Goal: Task Accomplishment & Management: Use online tool/utility

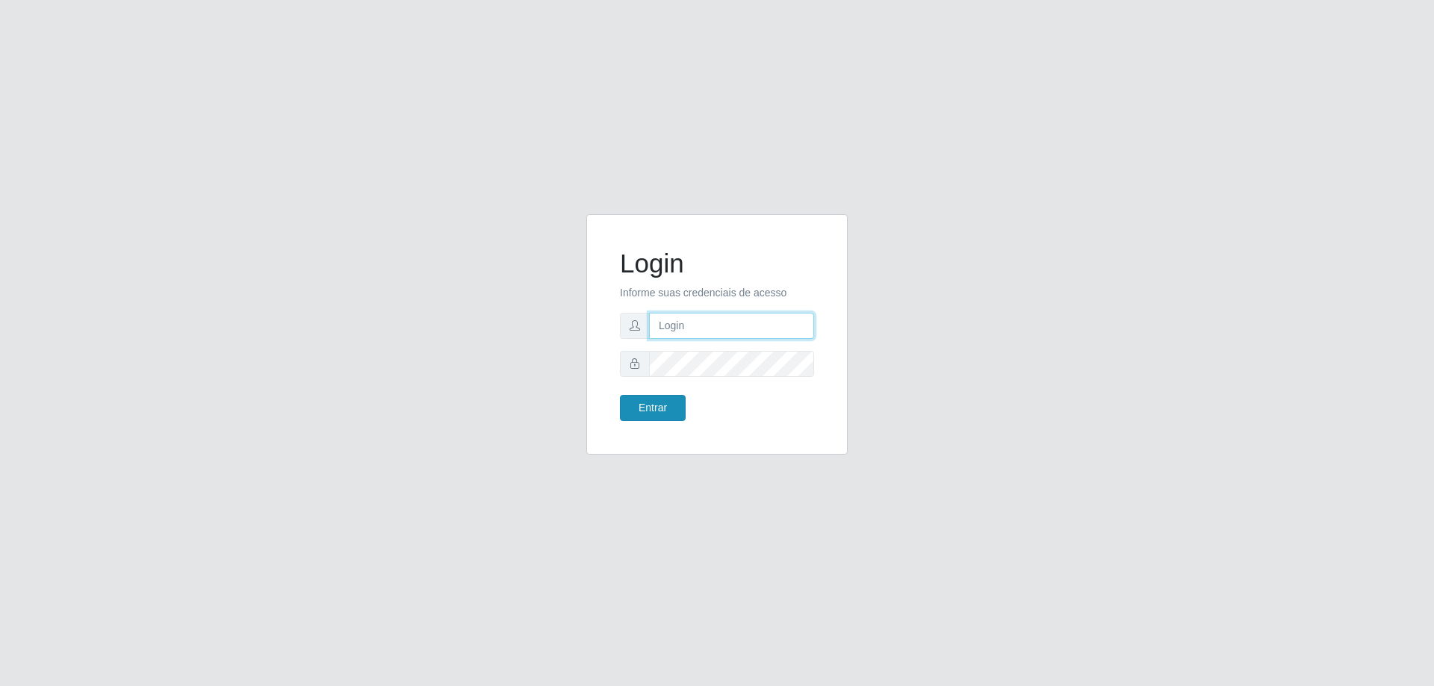
type input "[EMAIL_ADDRESS][DOMAIN_NAME]"
click at [651, 405] on button "Entrar" at bounding box center [653, 408] width 66 height 26
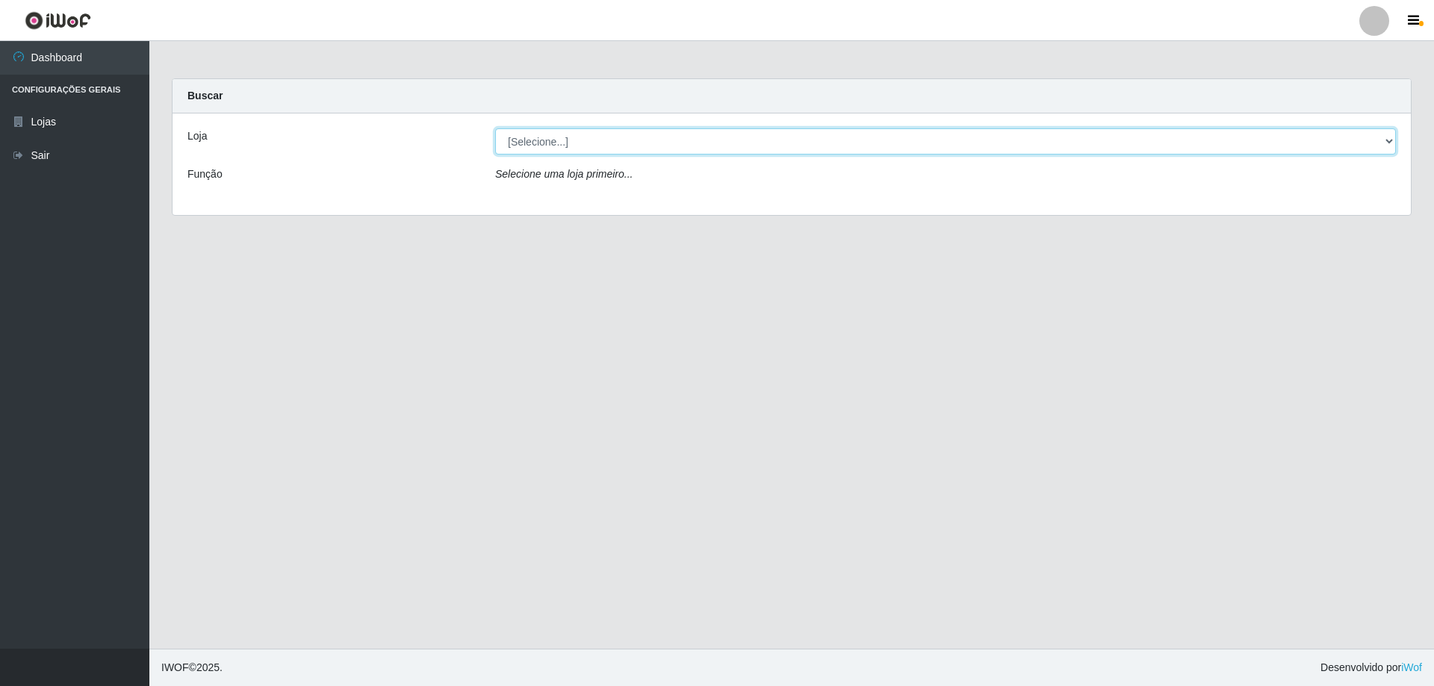
click at [666, 139] on select "[Selecione...] SuperShow Bis - [GEOGRAPHIC_DATA]" at bounding box center [945, 141] width 901 height 26
select select "59"
click at [495, 128] on select "[Selecione...] SuperShow Bis - [GEOGRAPHIC_DATA]" at bounding box center [945, 141] width 901 height 26
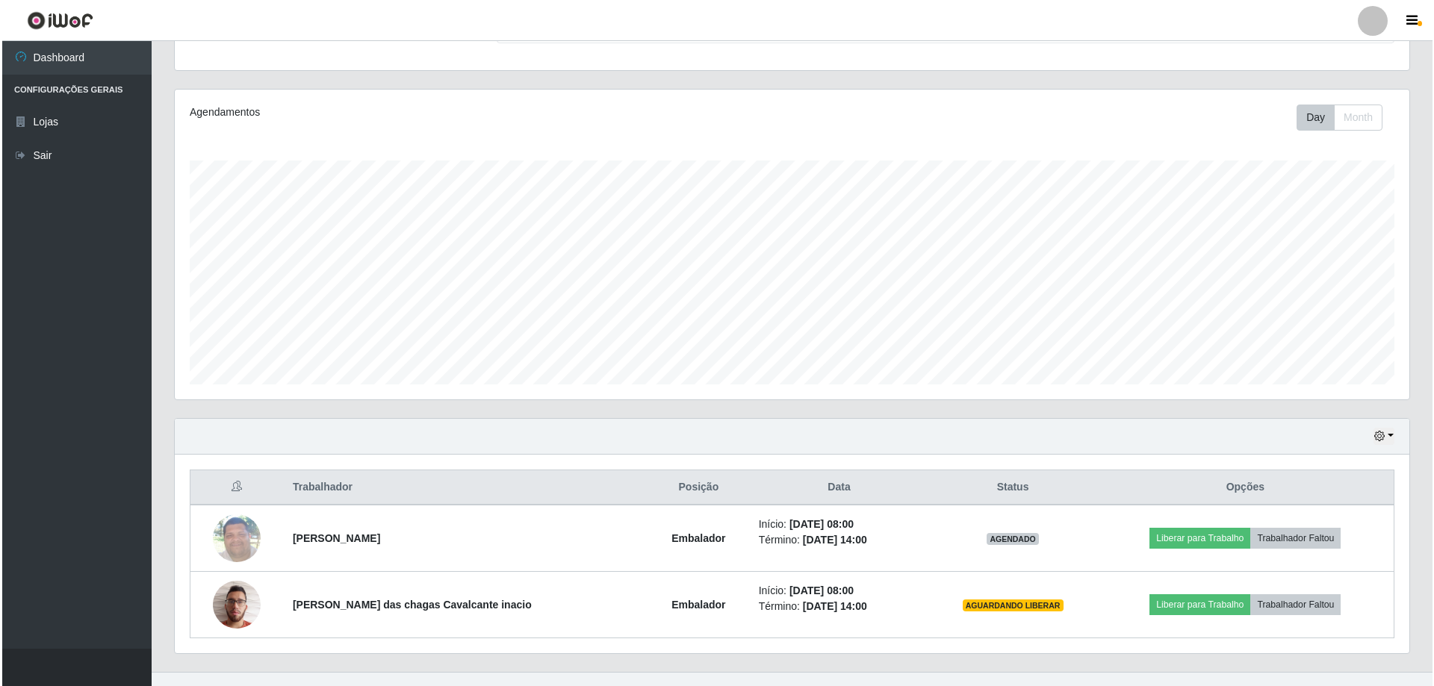
scroll to position [172, 0]
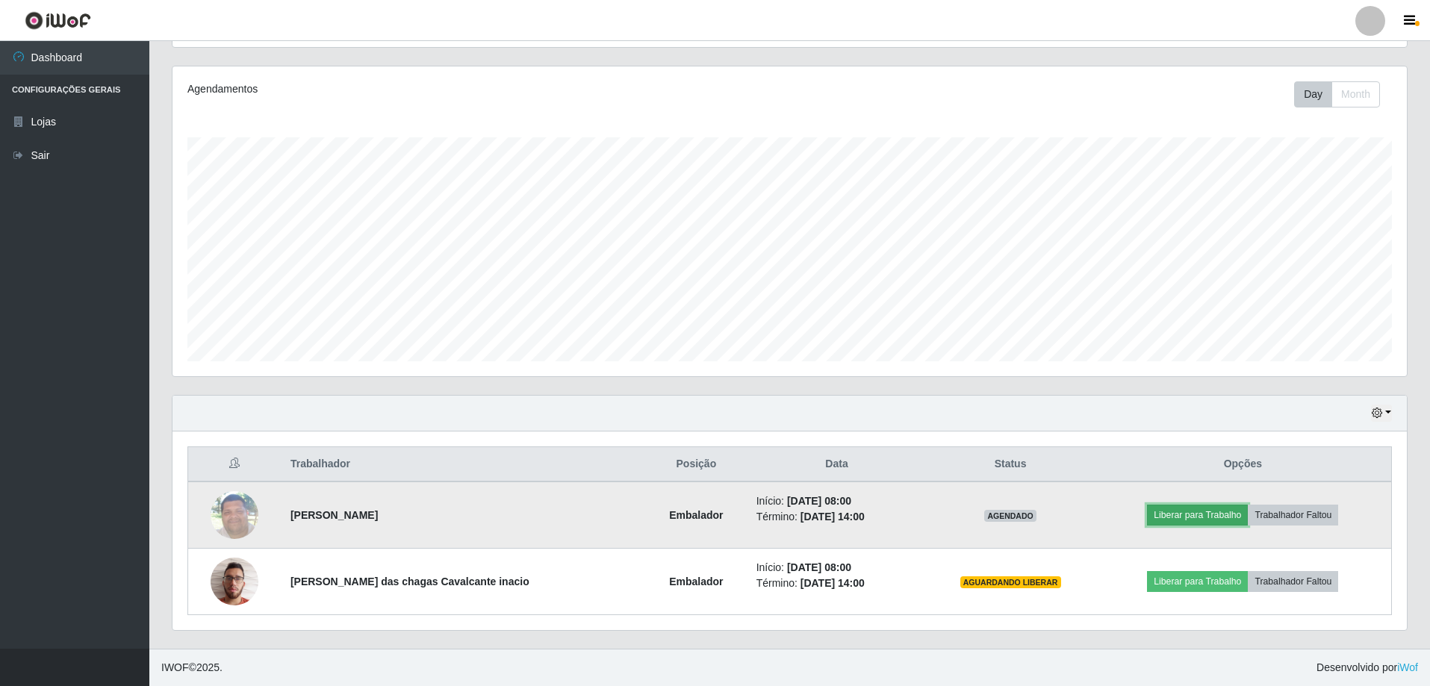
click at [1177, 514] on button "Liberar para Trabalho" at bounding box center [1197, 515] width 101 height 21
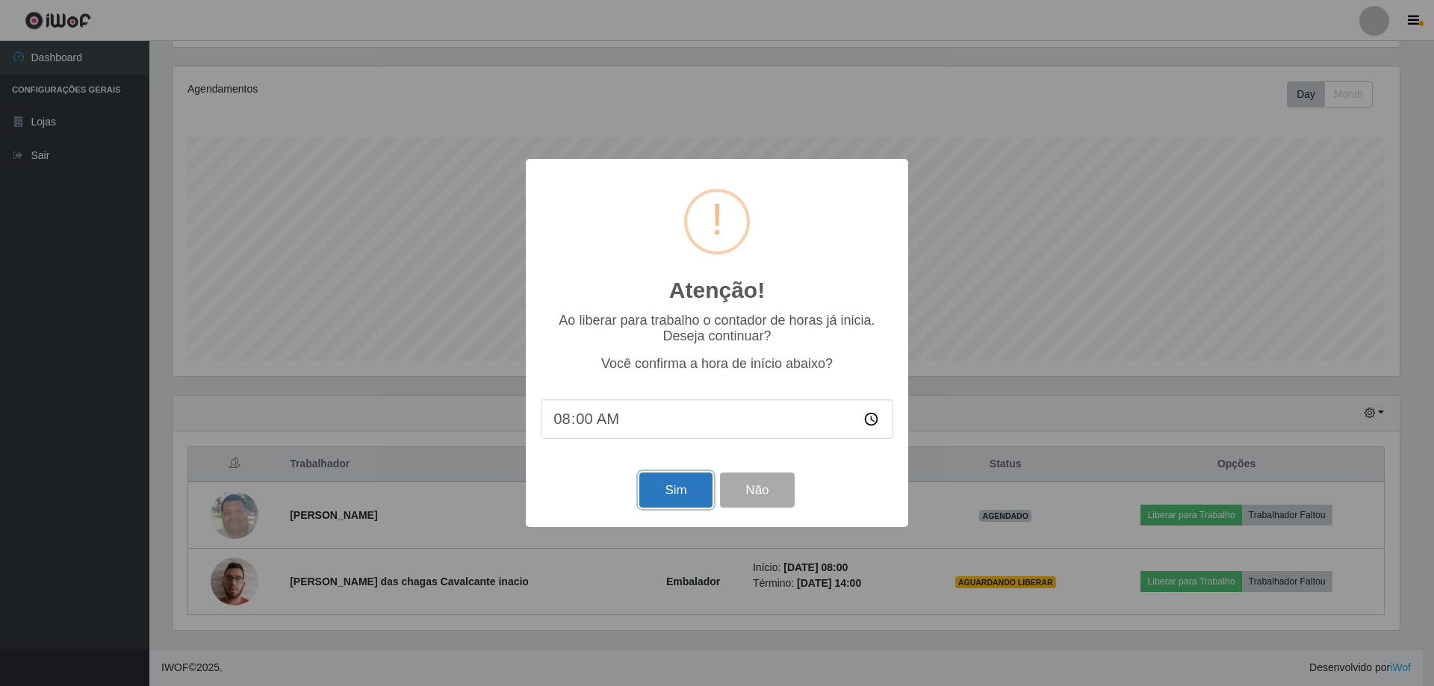
click at [691, 491] on button "Sim" at bounding box center [675, 490] width 72 height 35
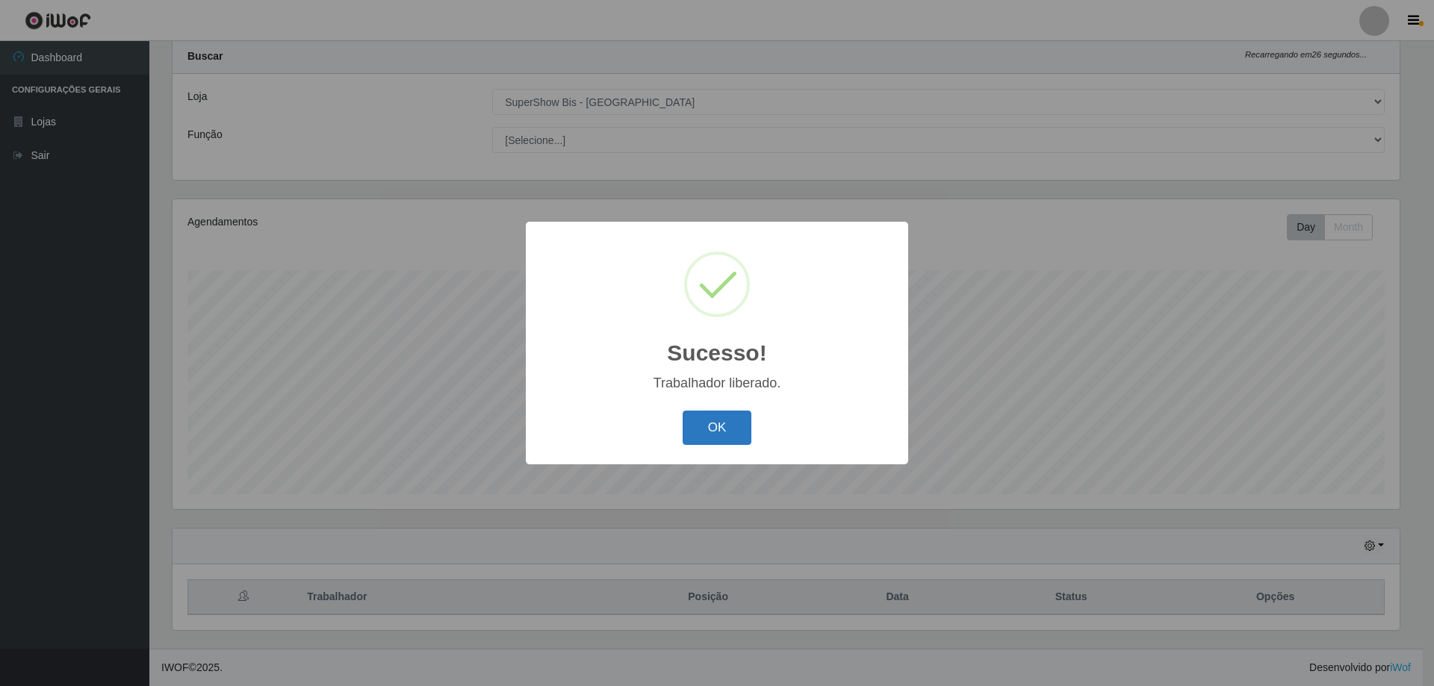
click at [703, 426] on button "OK" at bounding box center [716, 428] width 69 height 35
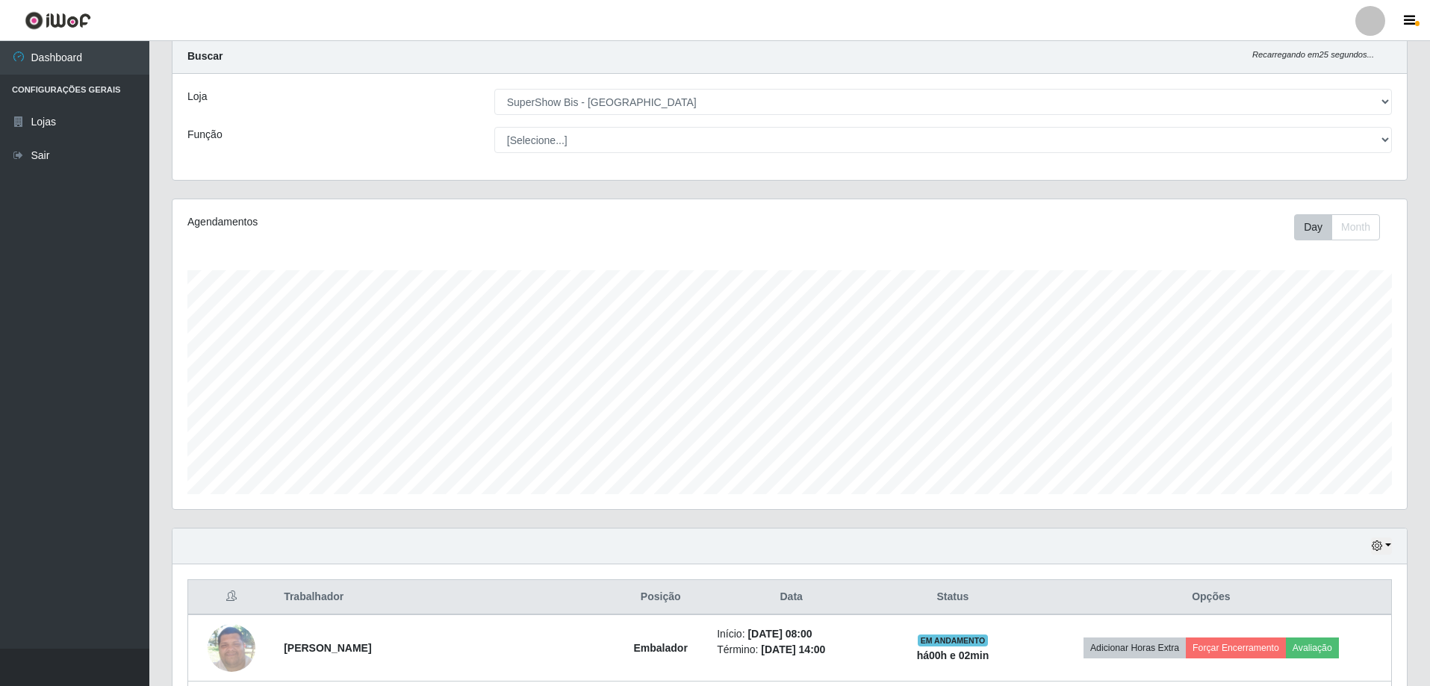
scroll to position [172, 0]
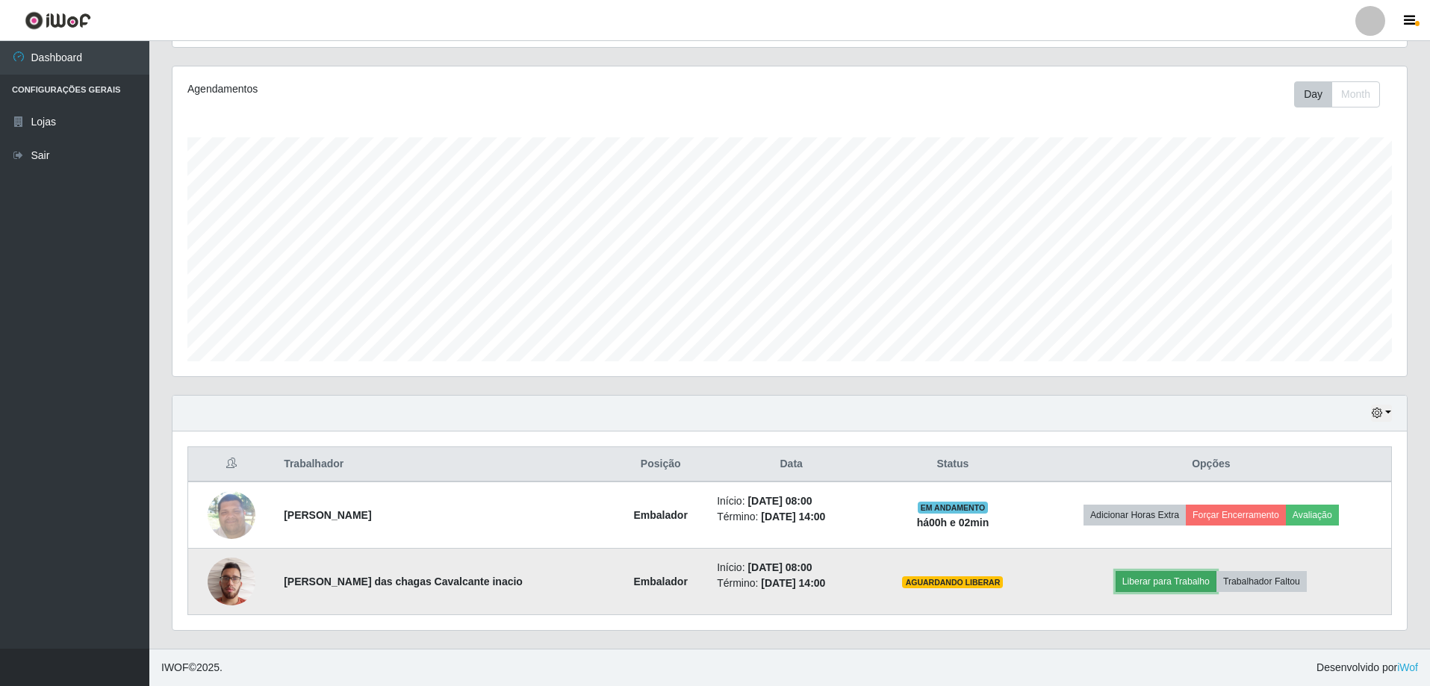
click at [1157, 581] on button "Liberar para Trabalho" at bounding box center [1166, 581] width 101 height 21
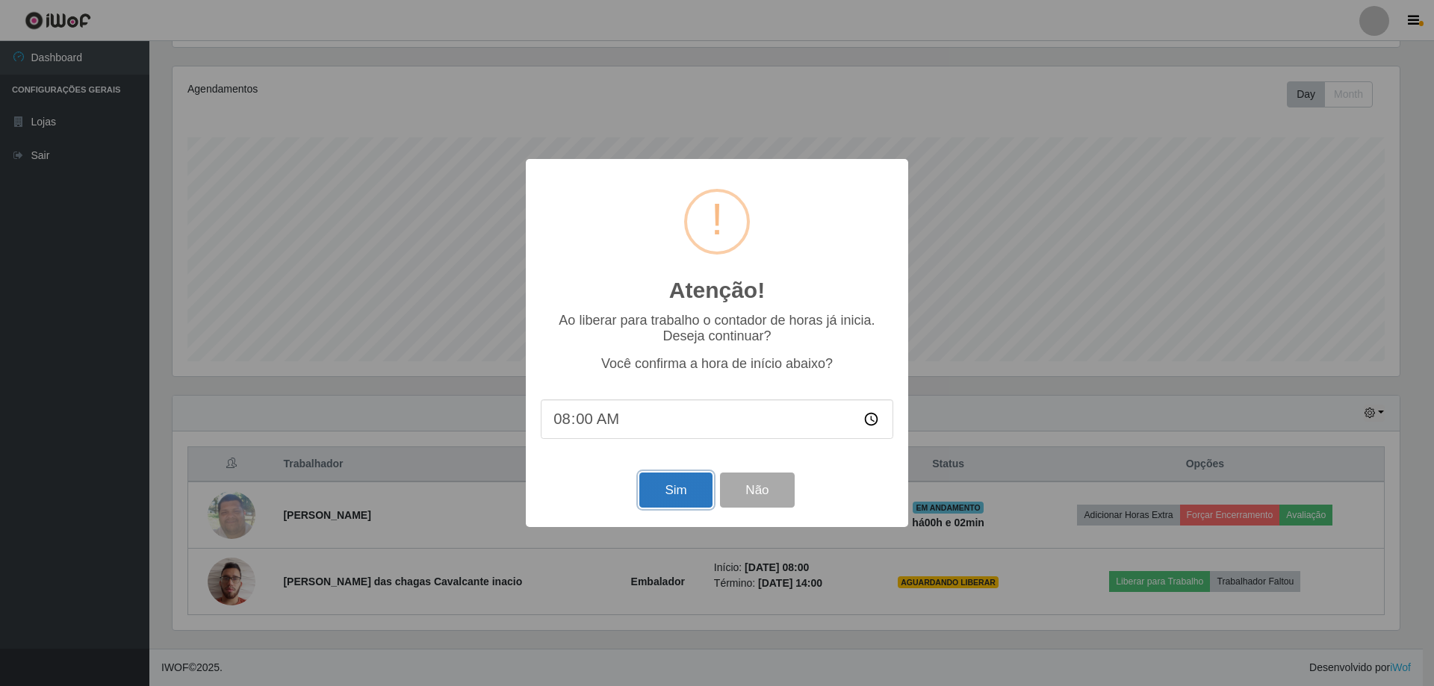
click at [690, 492] on button "Sim" at bounding box center [675, 490] width 72 height 35
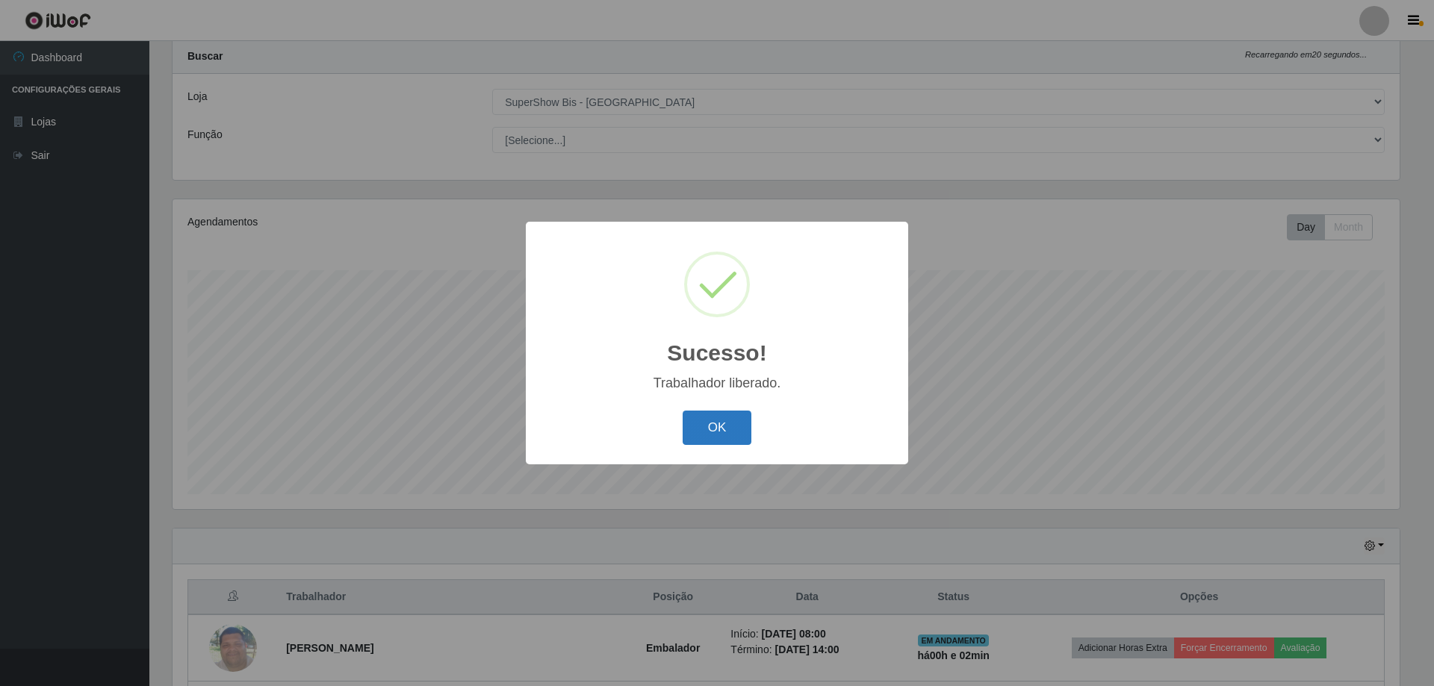
click at [738, 425] on button "OK" at bounding box center [716, 428] width 69 height 35
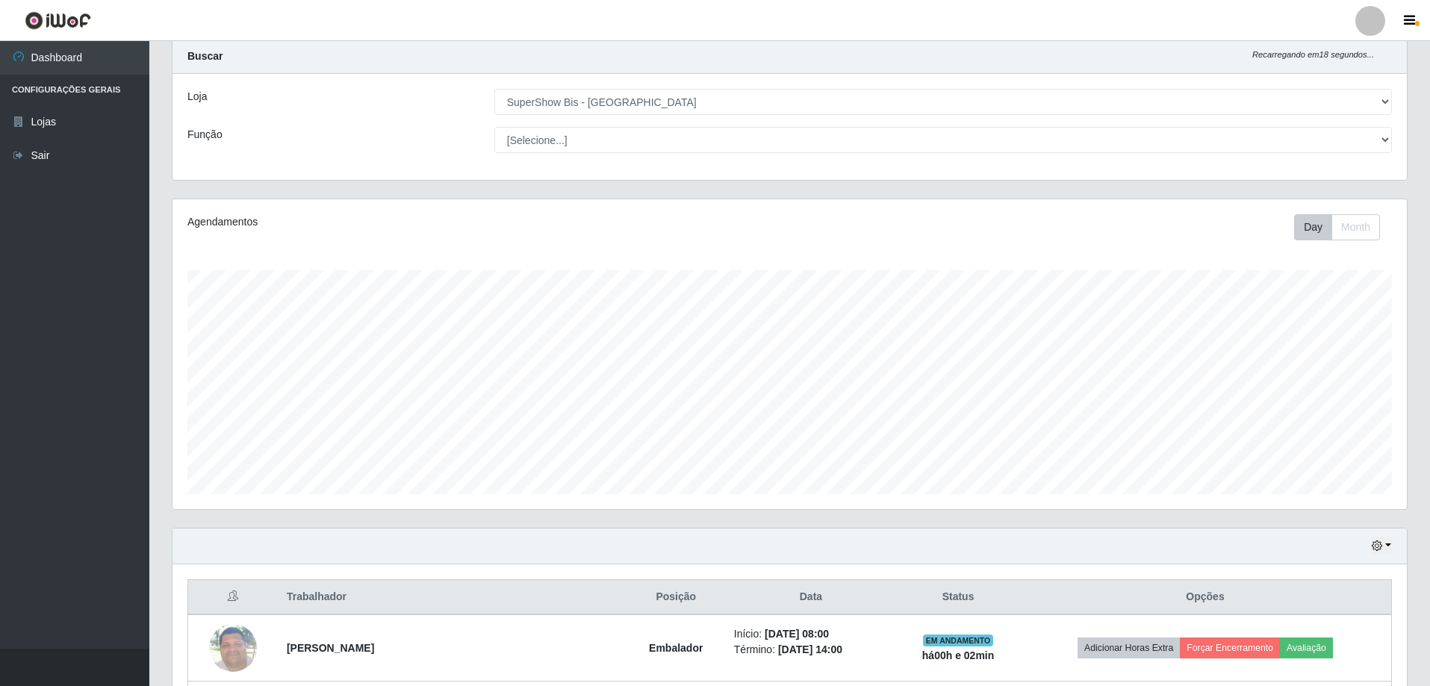
scroll to position [172, 0]
